Goal: Task Accomplishment & Management: Use online tool/utility

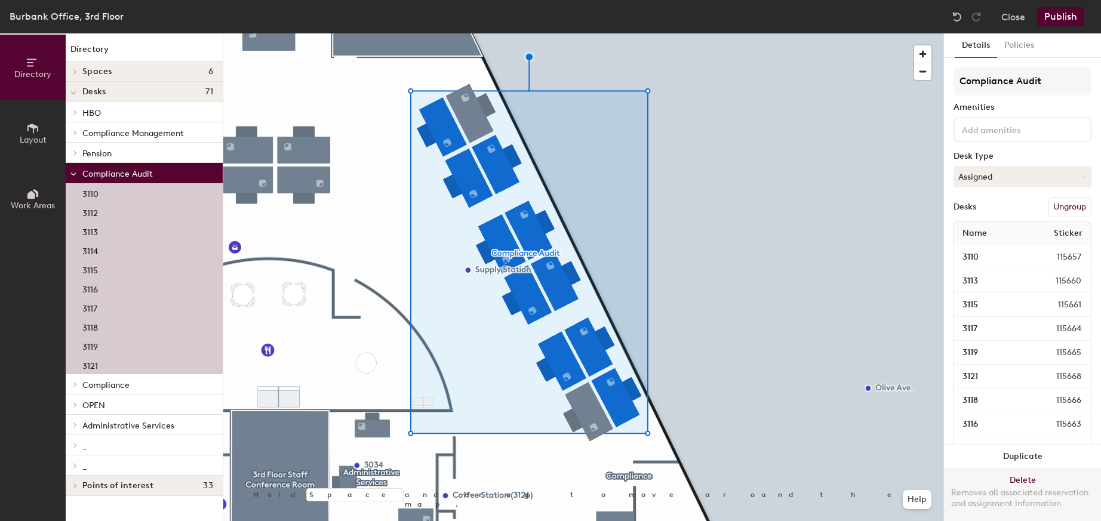
click at [1019, 470] on button "Delete Removes all associated reservation and assignment information" at bounding box center [1022, 495] width 157 height 53
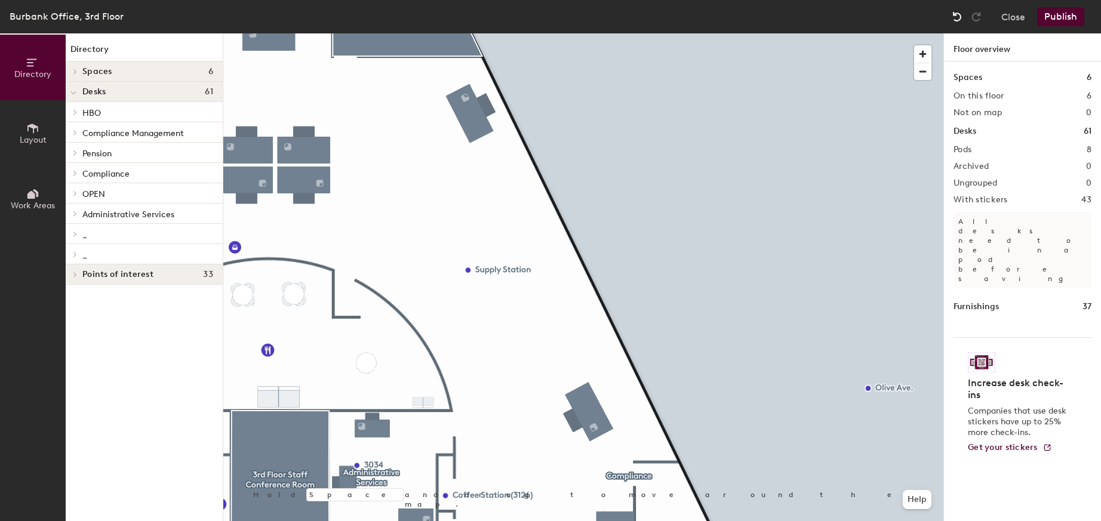
click at [958, 20] on img at bounding box center [958, 17] width 12 height 12
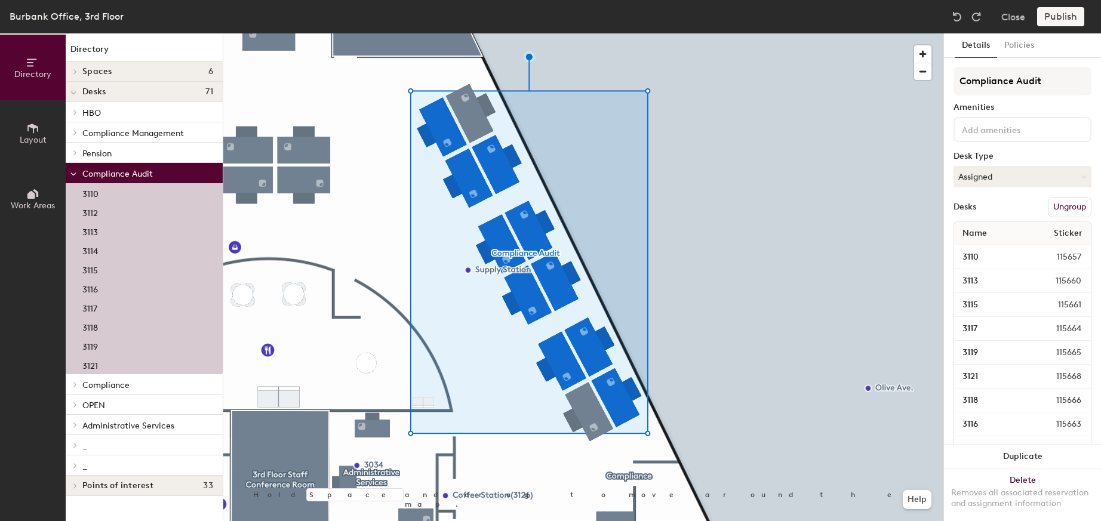
click at [1053, 202] on button "Ungroup" at bounding box center [1070, 207] width 44 height 20
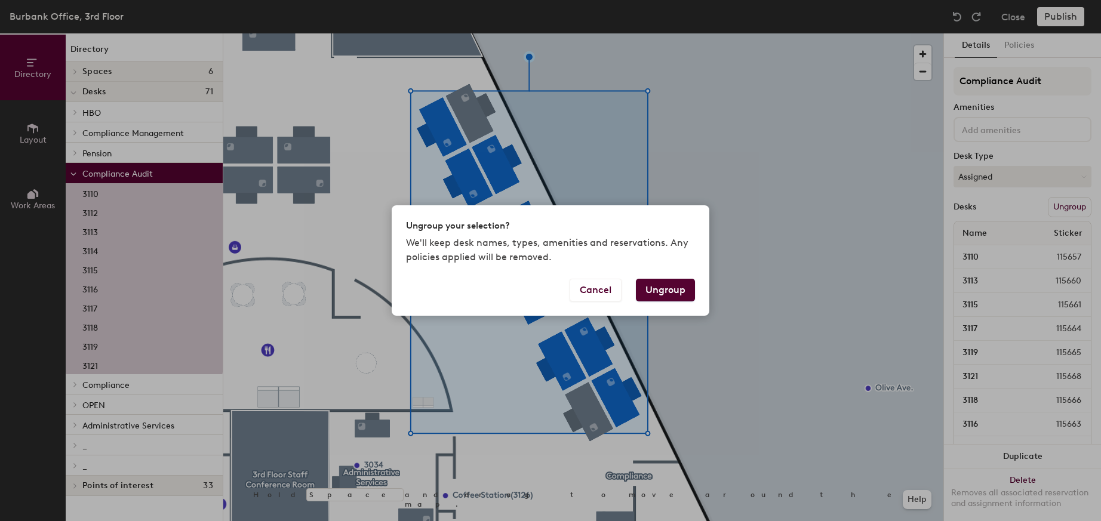
click at [680, 287] on button "Ungroup" at bounding box center [665, 290] width 59 height 23
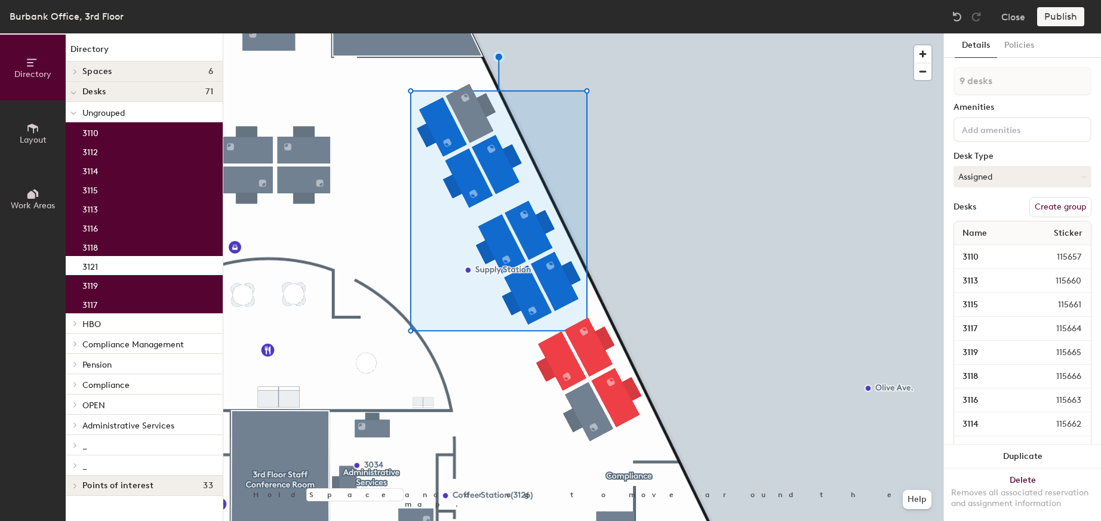
type input "10 desks"
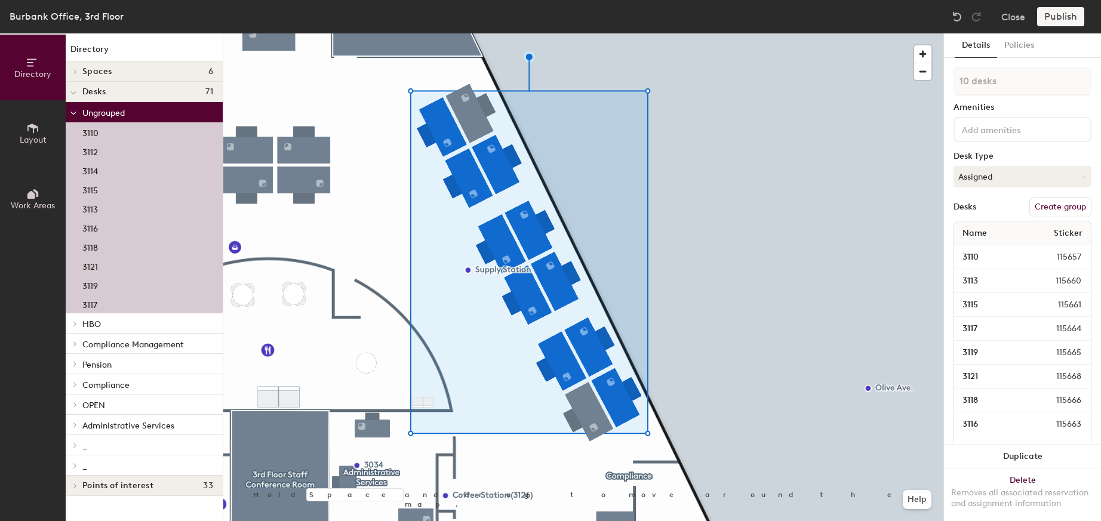
click at [1052, 205] on button "Create group" at bounding box center [1061, 207] width 62 height 20
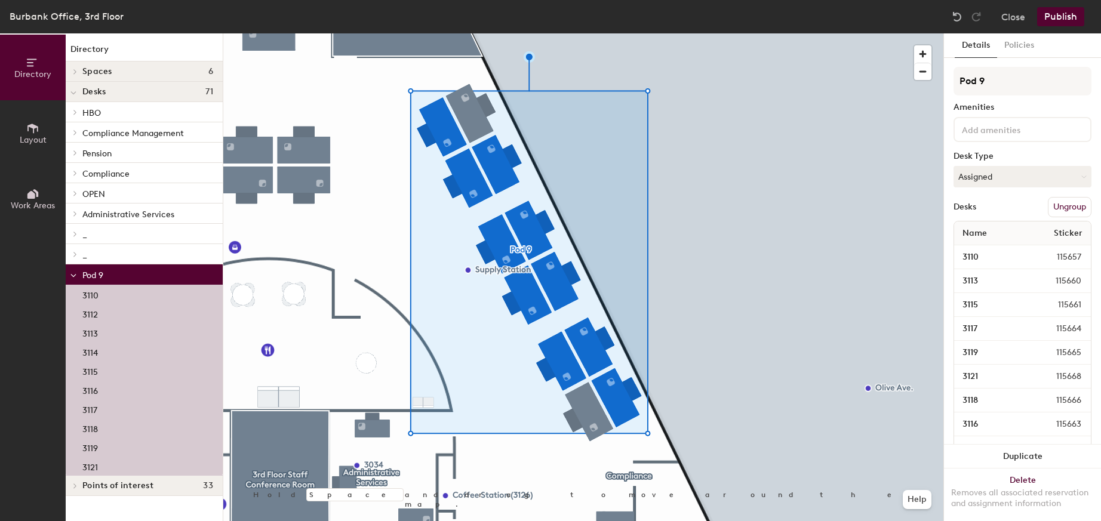
click at [939, 83] on div "Directory Layout Work Areas Directory Spaces 6 3rd Floor Collaboration Room 3rd…" at bounding box center [550, 277] width 1101 height 488
type input "_"
click at [1055, 19] on button "Publish" at bounding box center [1061, 16] width 47 height 19
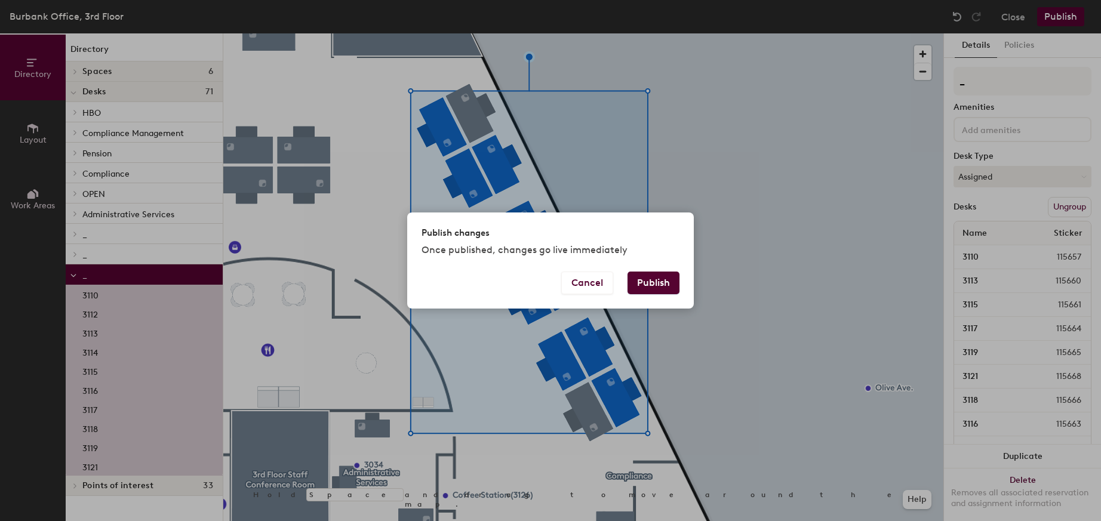
click at [655, 289] on button "Publish" at bounding box center [654, 283] width 52 height 23
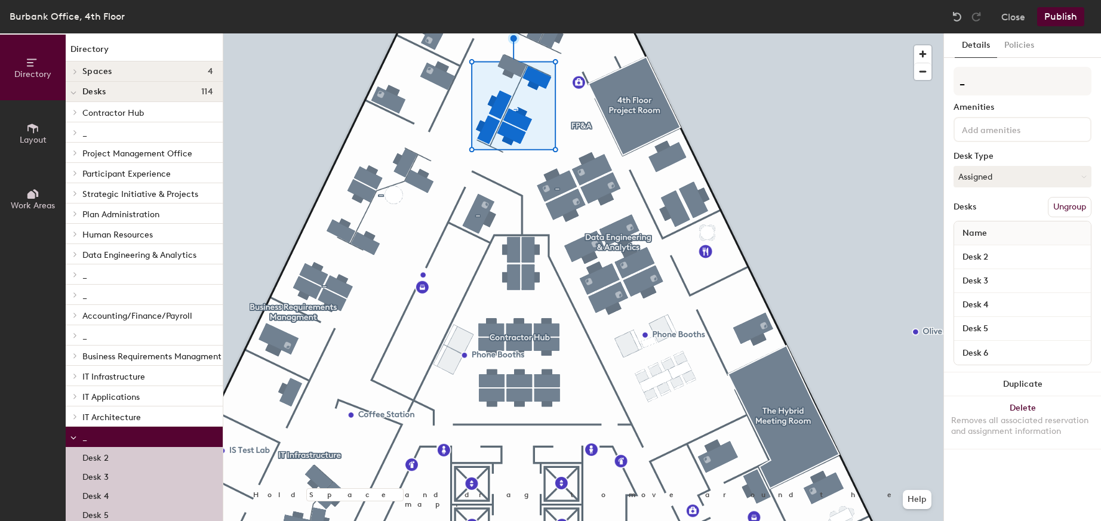
click at [1067, 208] on button "Ungroup" at bounding box center [1070, 207] width 44 height 20
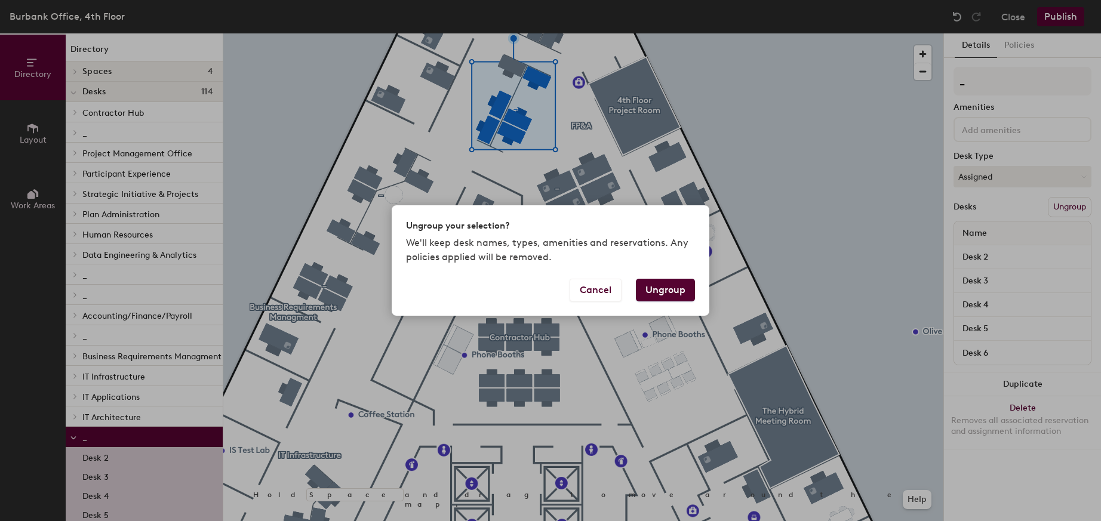
click at [664, 286] on button "Ungroup" at bounding box center [665, 290] width 59 height 23
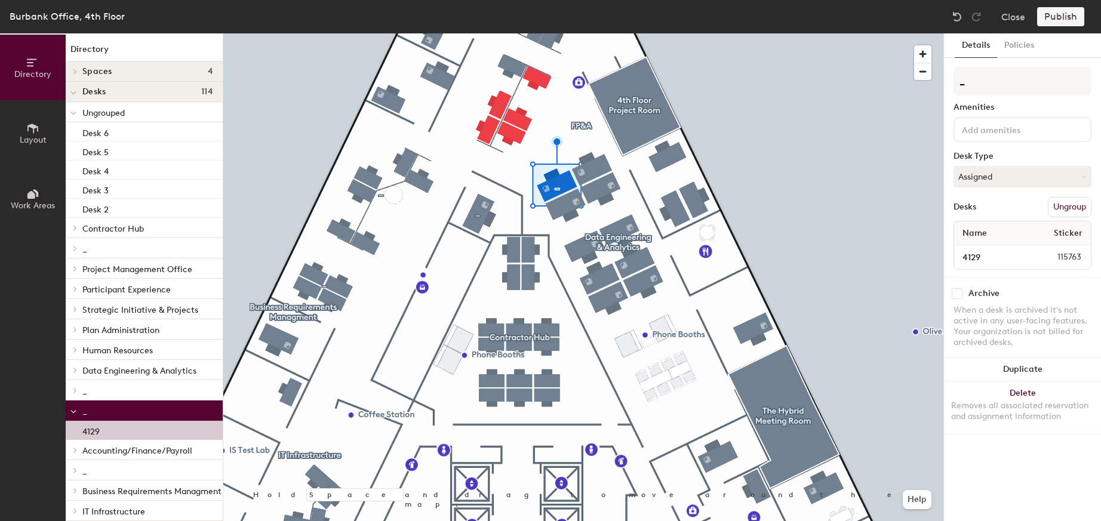
click at [1072, 207] on button "Ungroup" at bounding box center [1070, 207] width 44 height 20
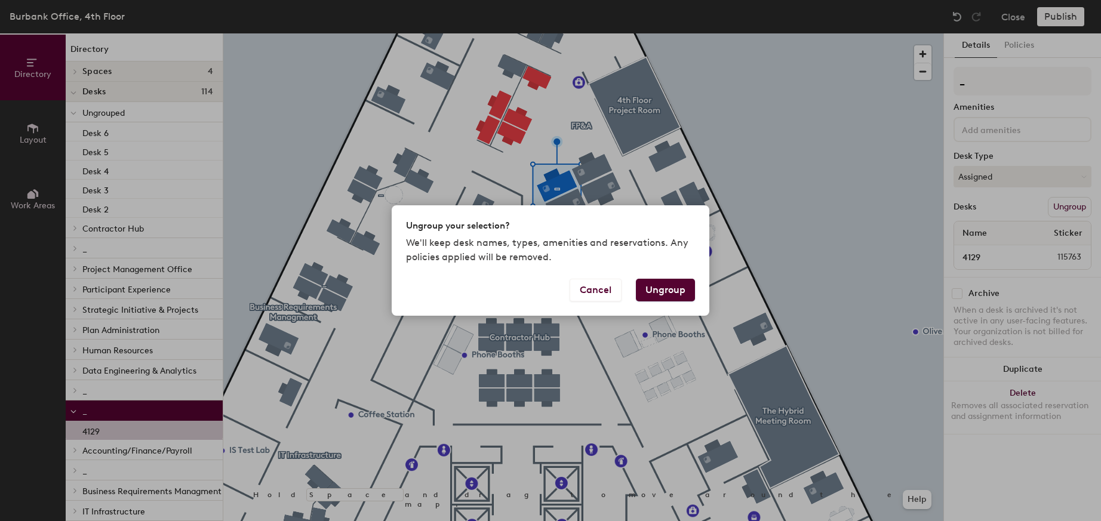
click at [651, 288] on button "Ungroup" at bounding box center [665, 290] width 59 height 23
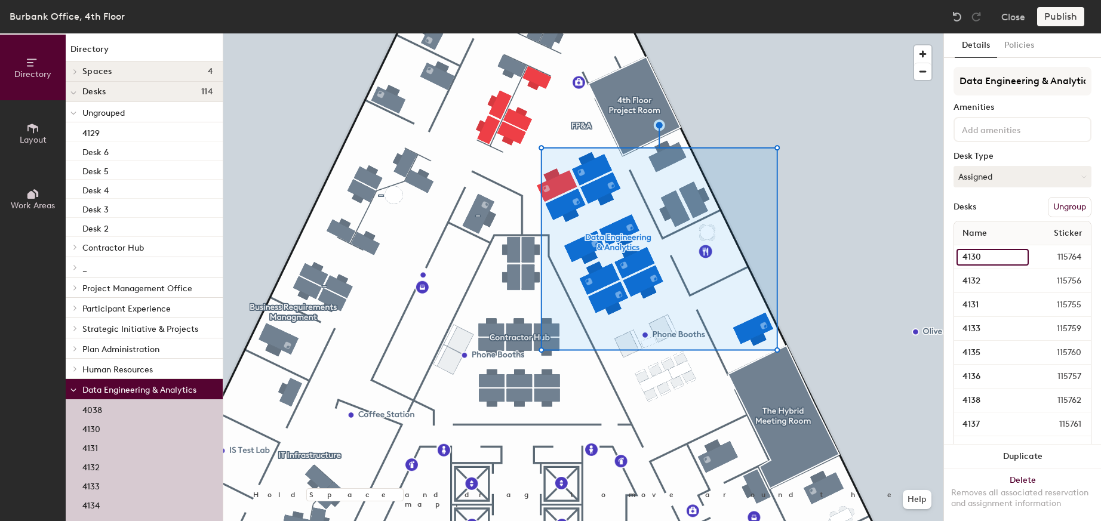
click at [1012, 257] on input "4130" at bounding box center [993, 257] width 72 height 17
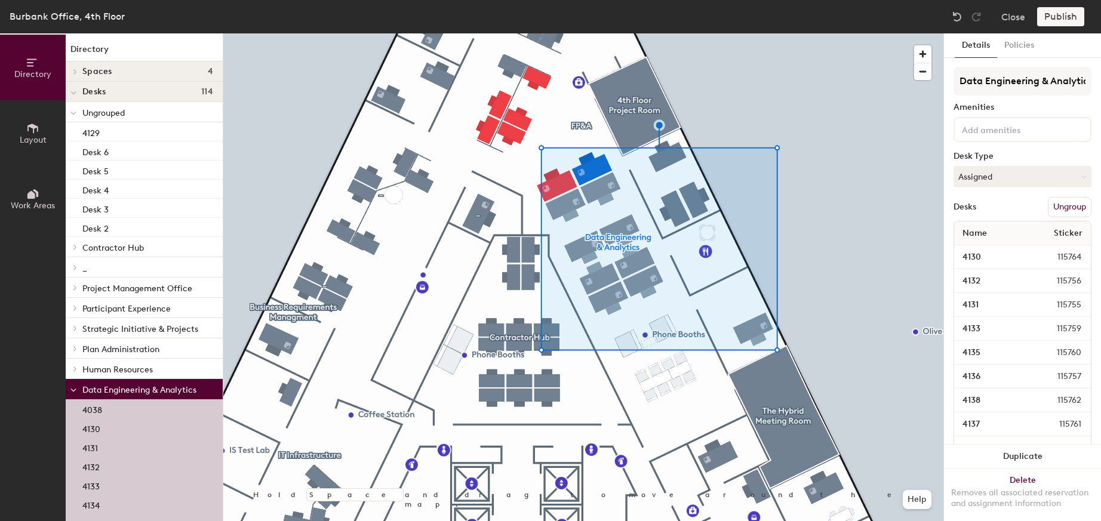
click at [1018, 272] on div "4132 115756" at bounding box center [1023, 281] width 137 height 24
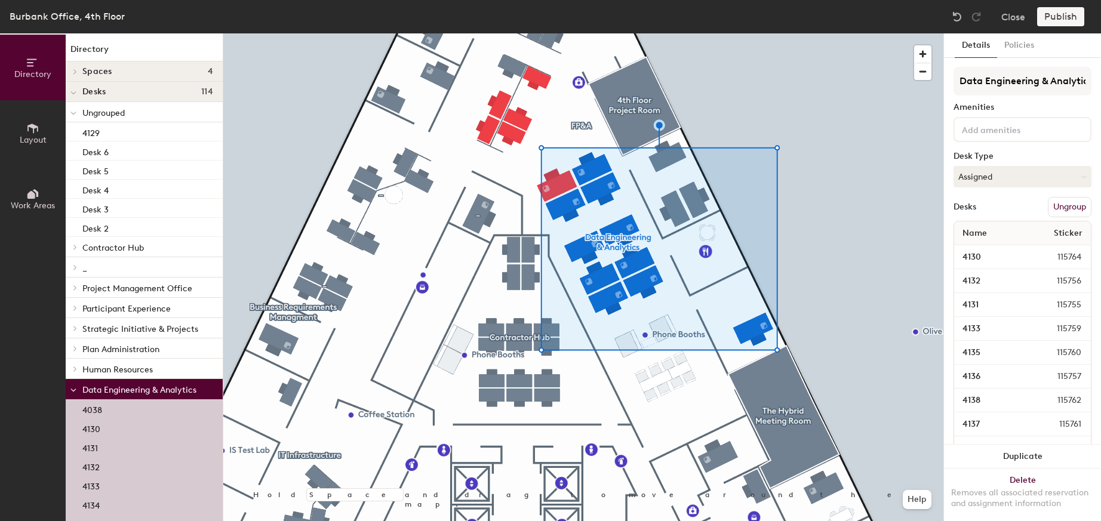
click at [1061, 211] on button "Ungroup" at bounding box center [1070, 207] width 44 height 20
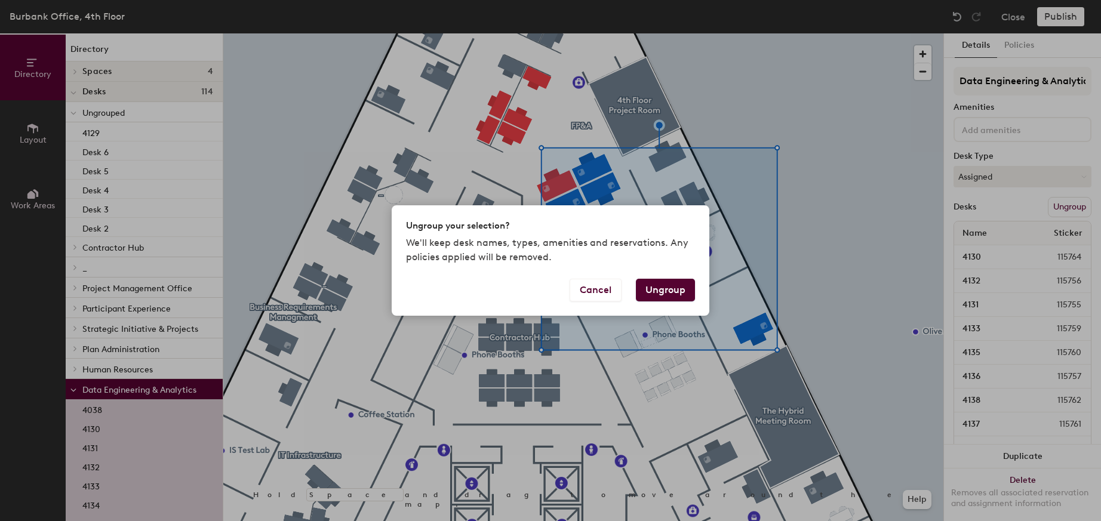
click at [676, 289] on button "Ungroup" at bounding box center [665, 290] width 59 height 23
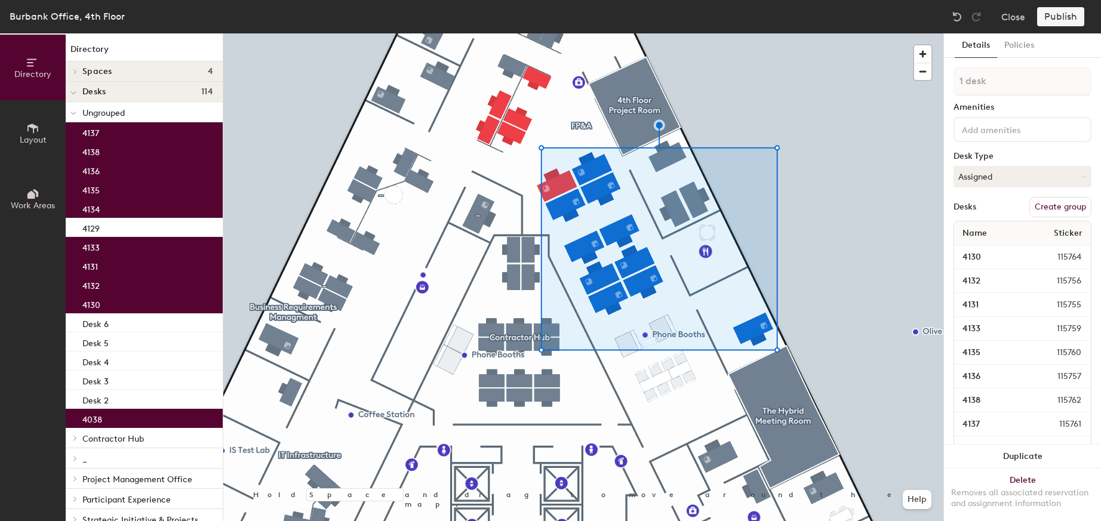
click at [99, 303] on p "4130" at bounding box center [91, 304] width 18 height 14
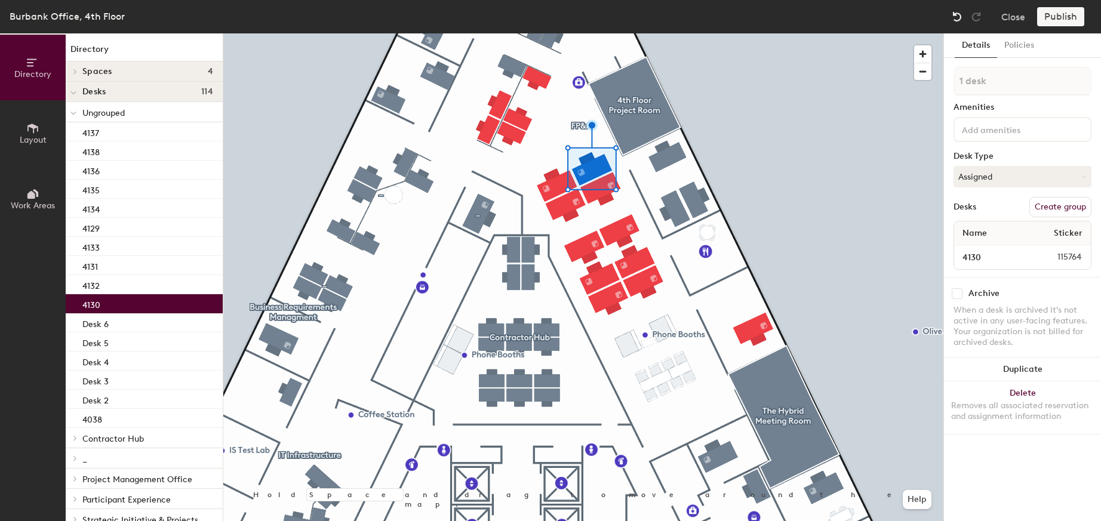
click at [961, 14] on img at bounding box center [958, 17] width 12 height 12
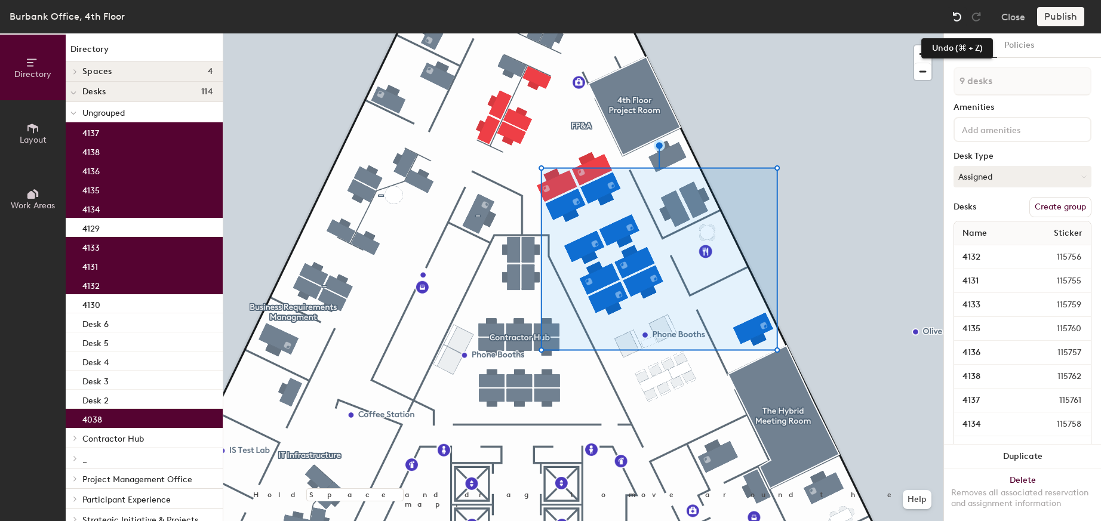
click at [956, 16] on img at bounding box center [958, 17] width 12 height 12
type input "10 desks"
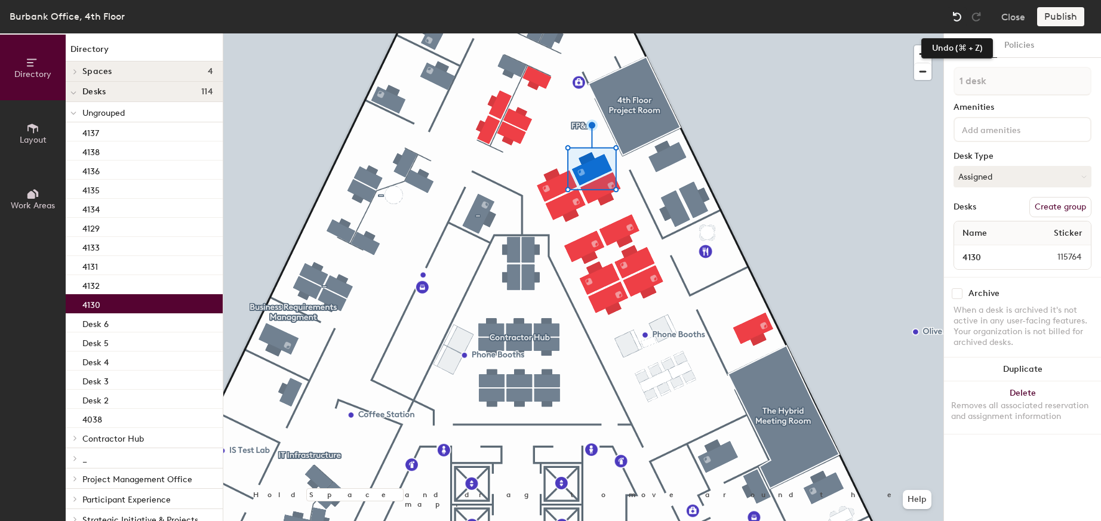
click at [954, 16] on img at bounding box center [958, 17] width 12 height 12
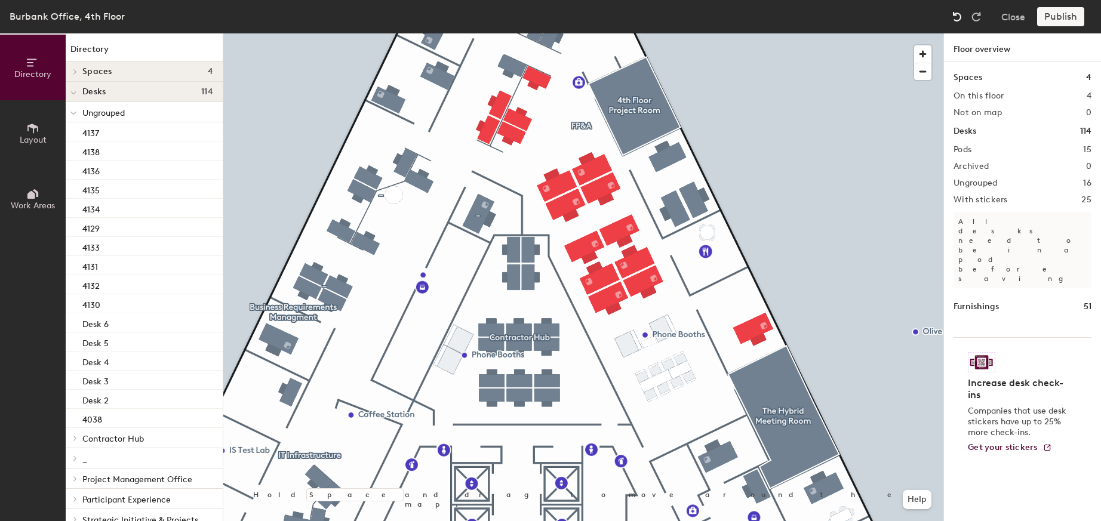
click at [955, 16] on img at bounding box center [958, 17] width 12 height 12
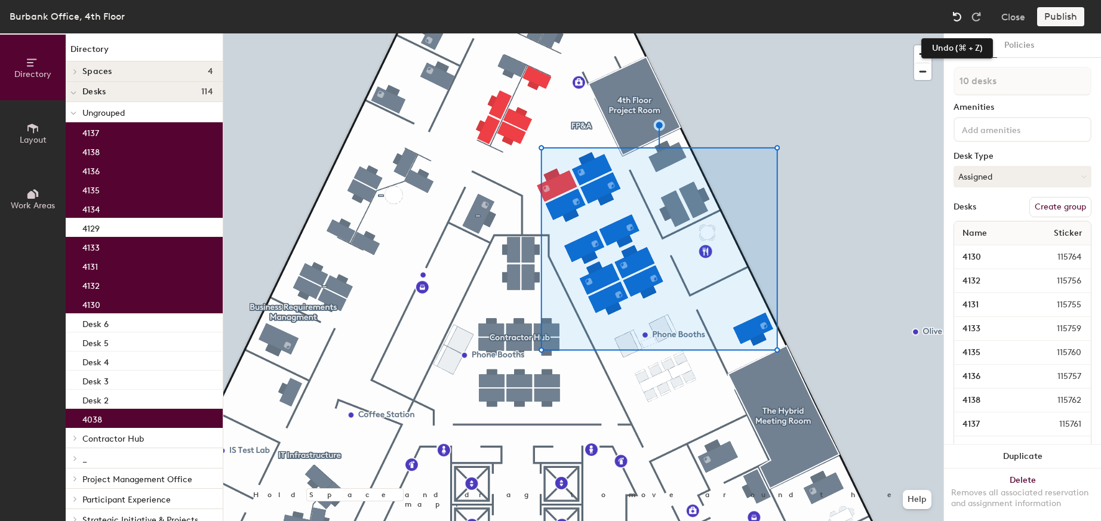
click at [952, 18] on img at bounding box center [958, 17] width 12 height 12
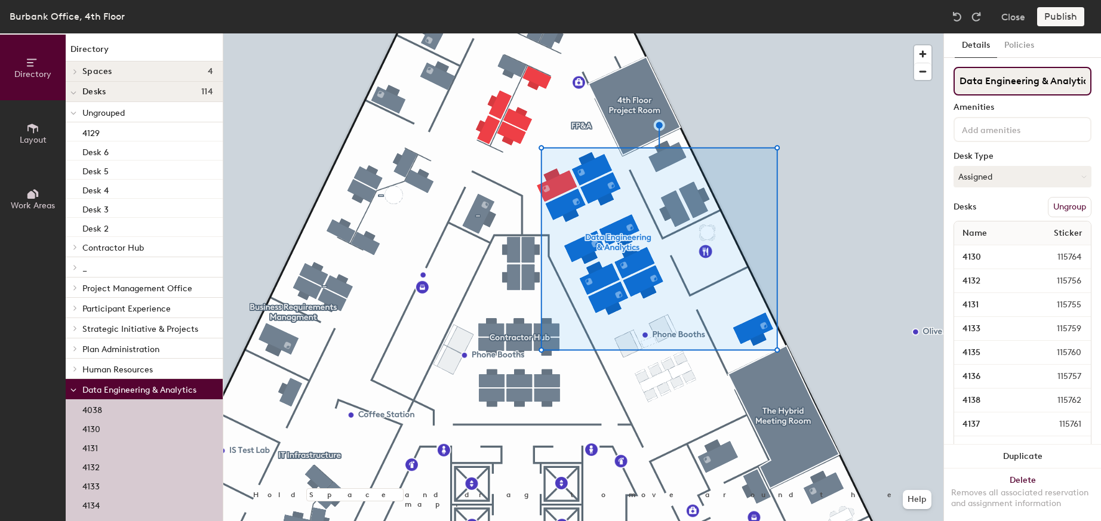
click at [987, 78] on input "Data Engineering & Analytics" at bounding box center [1023, 81] width 138 height 29
click at [1070, 208] on button "Ungroup" at bounding box center [1070, 207] width 44 height 20
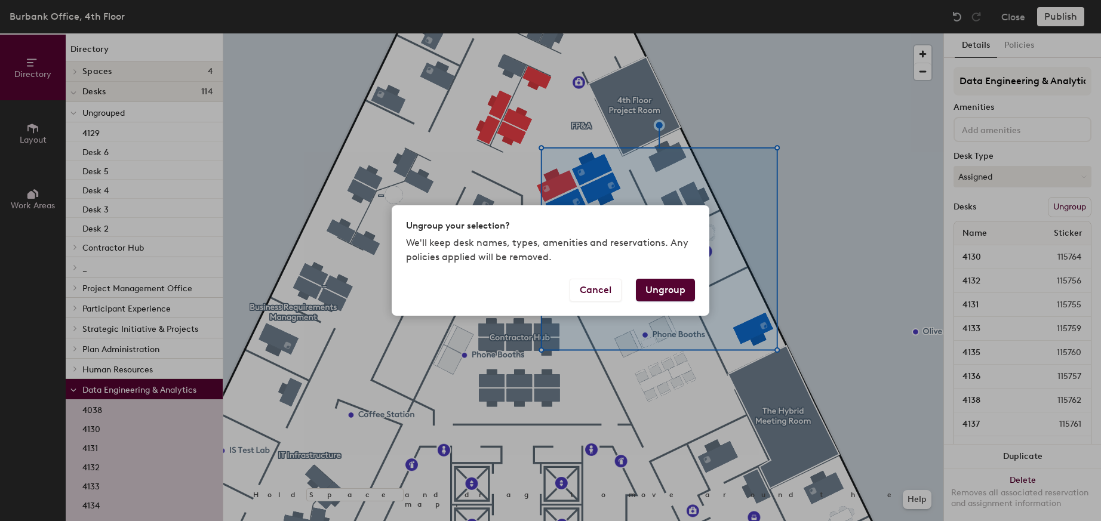
click at [668, 290] on button "Ungroup" at bounding box center [665, 290] width 59 height 23
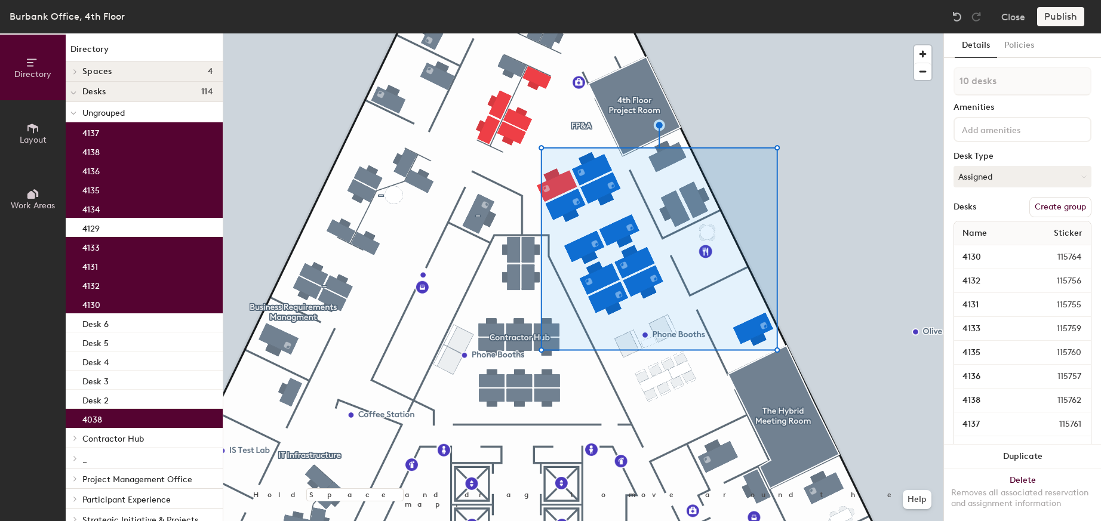
type input "9 desks"
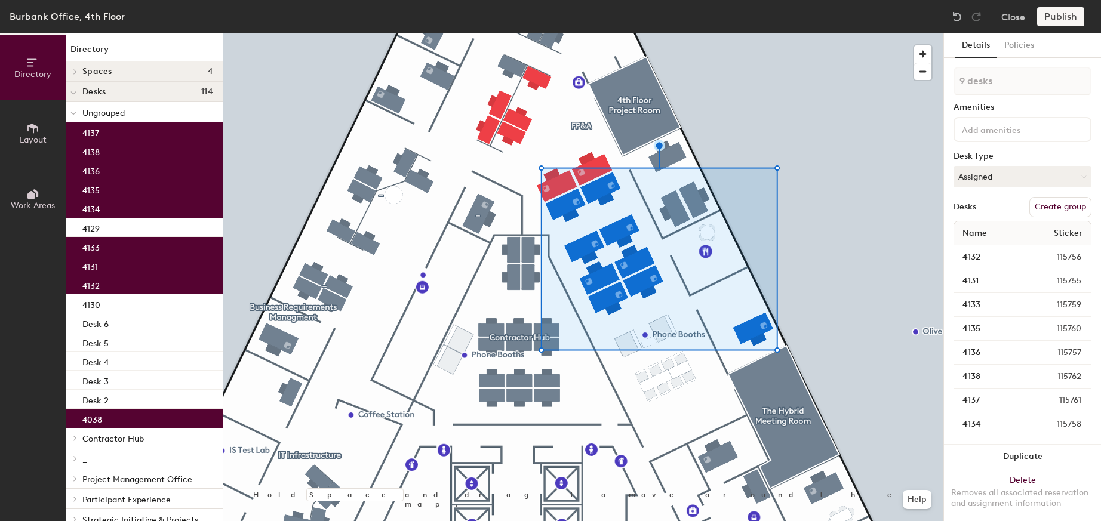
click at [1047, 208] on button "Create group" at bounding box center [1061, 207] width 62 height 20
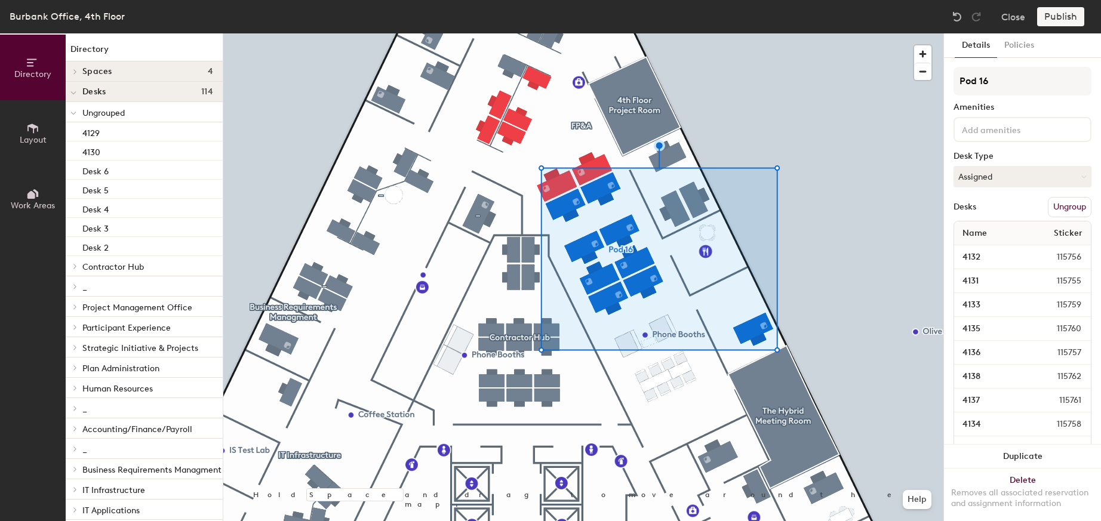
click at [926, 85] on div "Directory Layout Work Areas Directory Spaces 4 4th Floor Accounting Conference …" at bounding box center [550, 277] width 1101 height 488
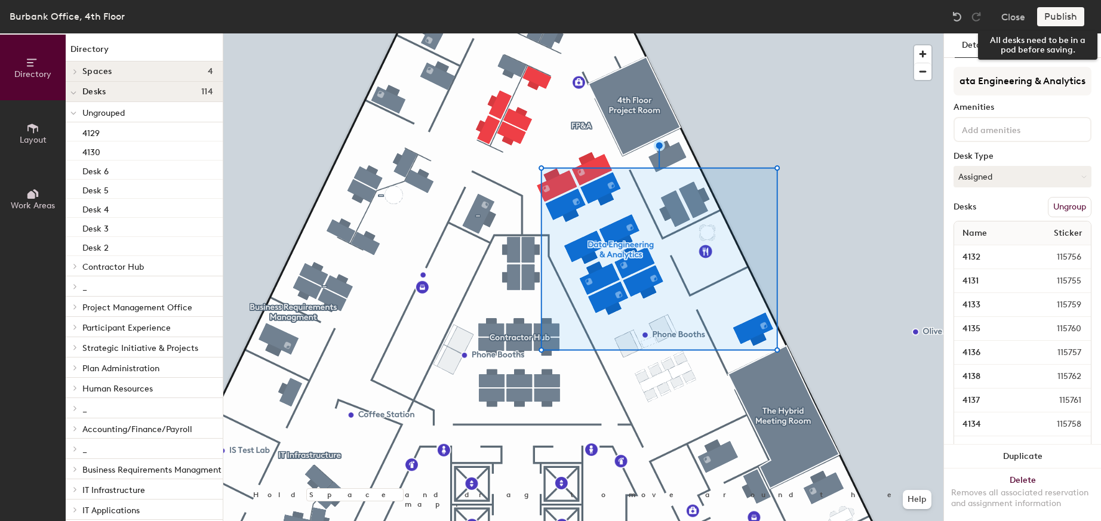
type input "Data Engineering & Analytics"
click at [1056, 16] on div "Publish" at bounding box center [1065, 16] width 54 height 19
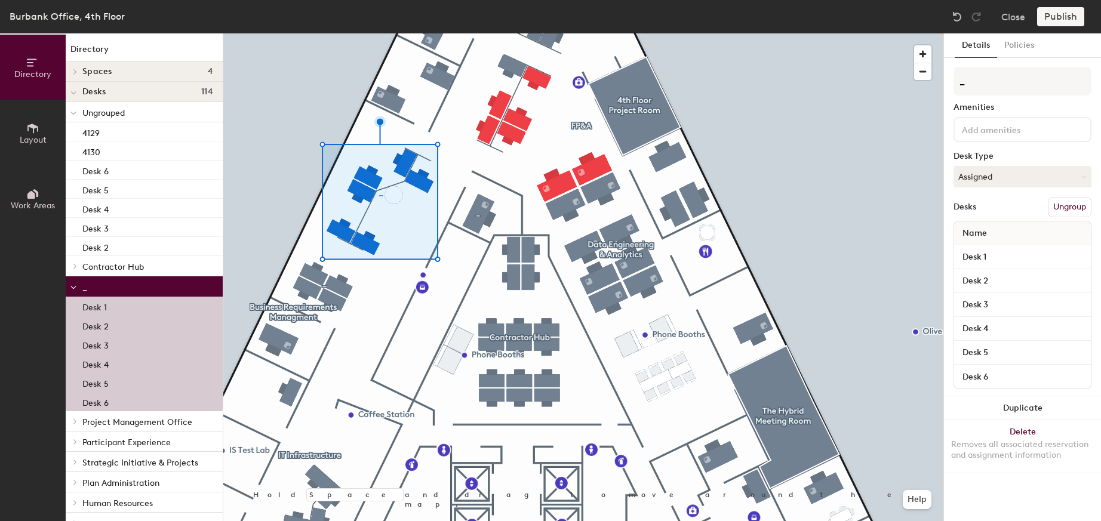
click at [1067, 205] on button "Ungroup" at bounding box center [1070, 207] width 44 height 20
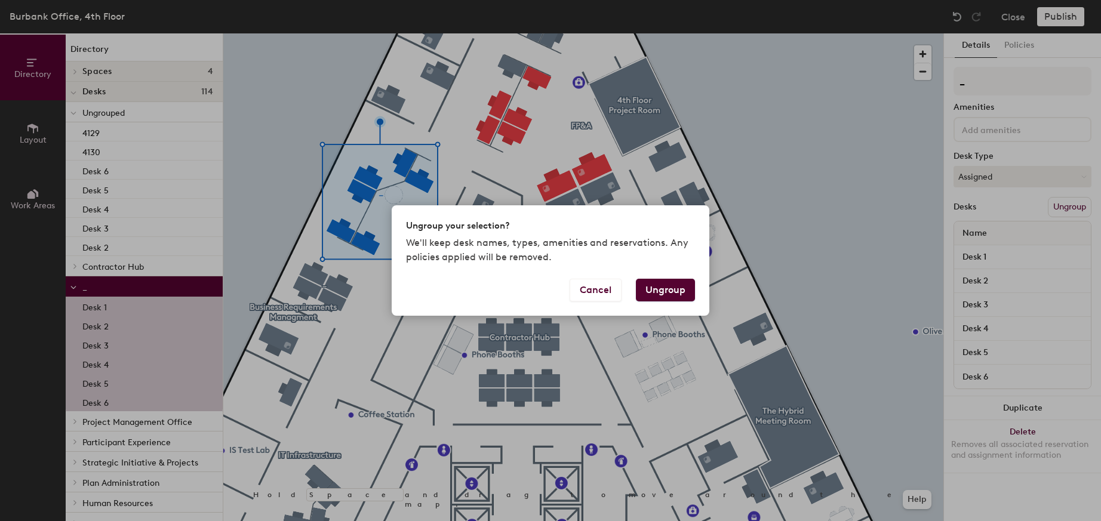
click at [661, 292] on button "Ungroup" at bounding box center [665, 290] width 59 height 23
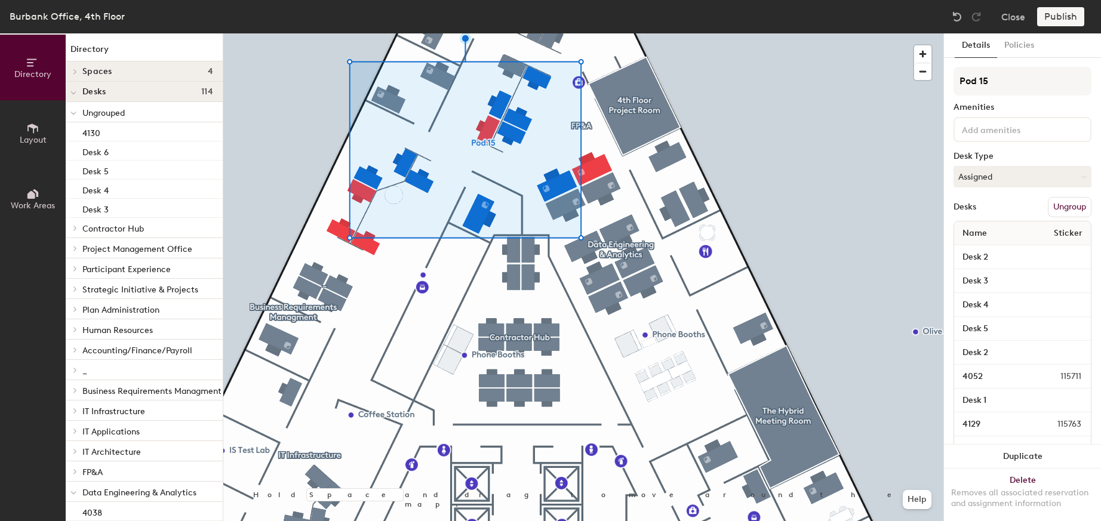
drag, startPoint x: 999, startPoint y: 80, endPoint x: 947, endPoint y: 82, distance: 52.0
click at [948, 82] on div "Details Policies Pod 15 Amenities Desk Type Assigned Desks Ungroup Name Sticker…" at bounding box center [1022, 277] width 157 height 488
type input "Contribution Audit"
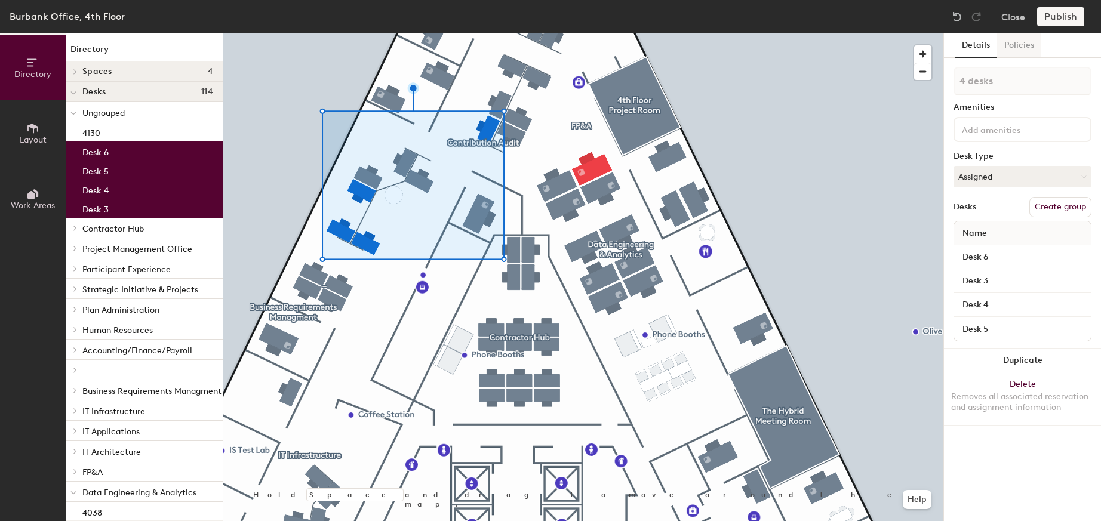
type input "5 desks"
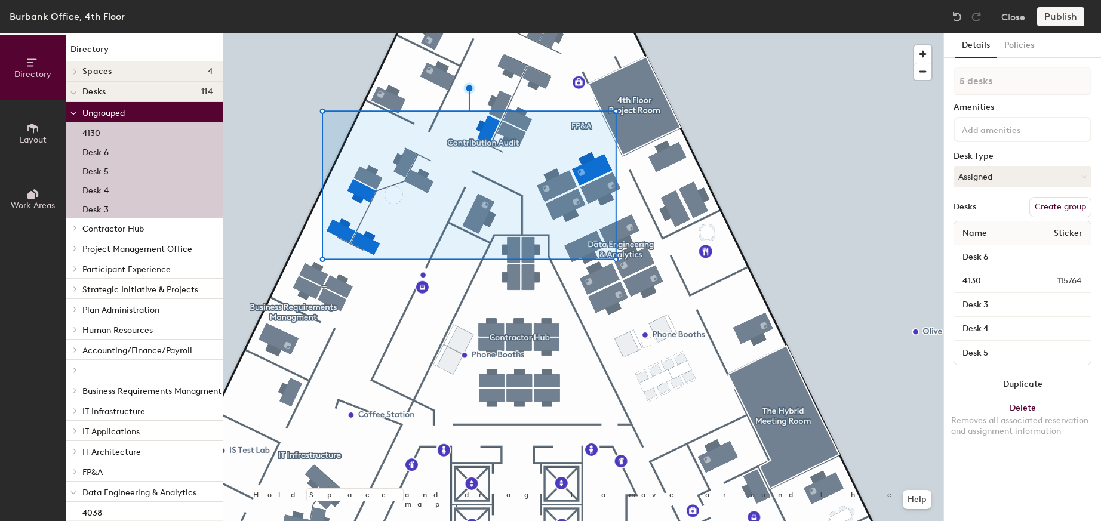
click at [1068, 206] on button "Create group" at bounding box center [1061, 207] width 62 height 20
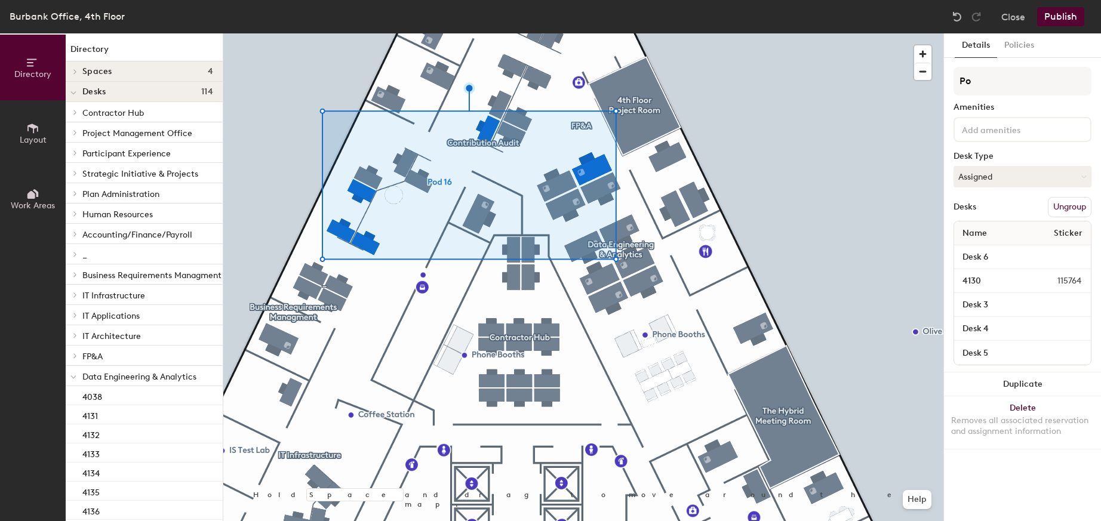
type input "P"
type input "_"
click at [1062, 15] on button "Publish" at bounding box center [1061, 16] width 47 height 19
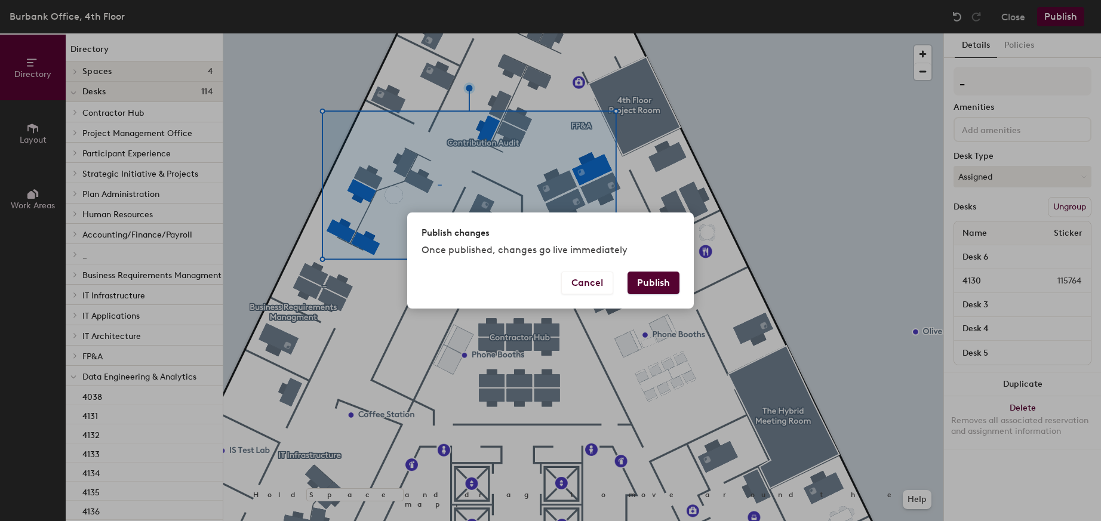
click at [665, 278] on button "Publish" at bounding box center [654, 283] width 52 height 23
